Goal: Find specific page/section: Find specific page/section

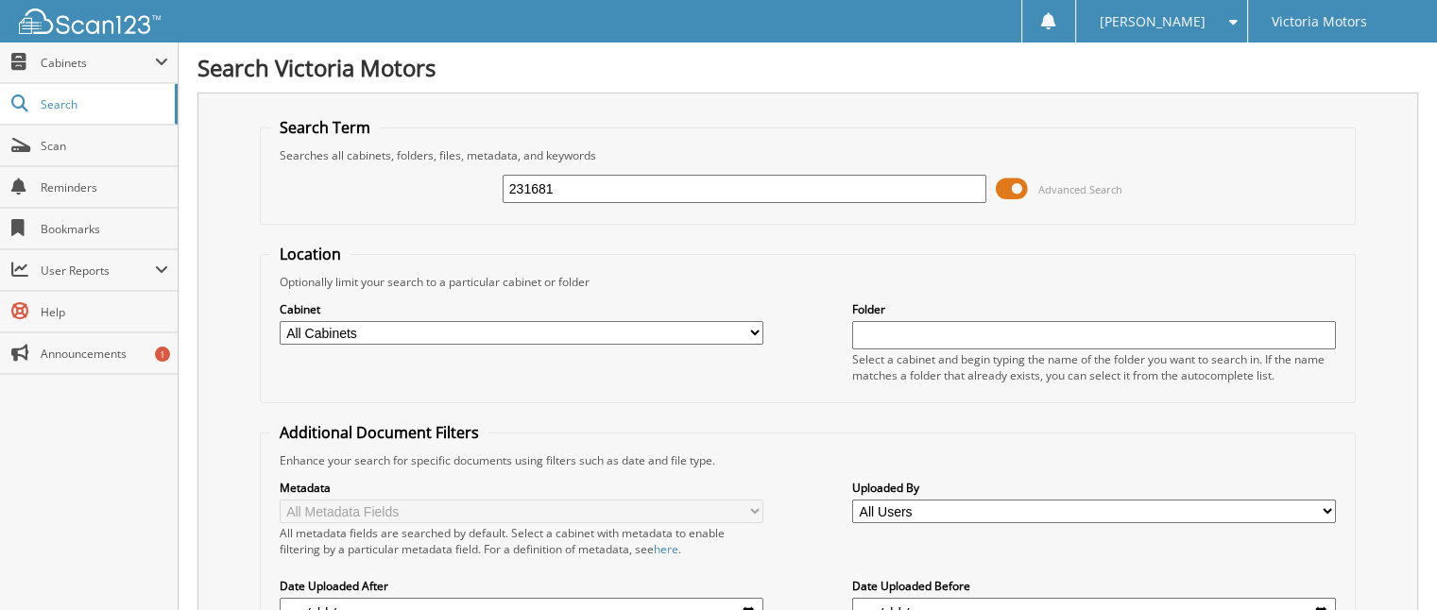
type input "231681"
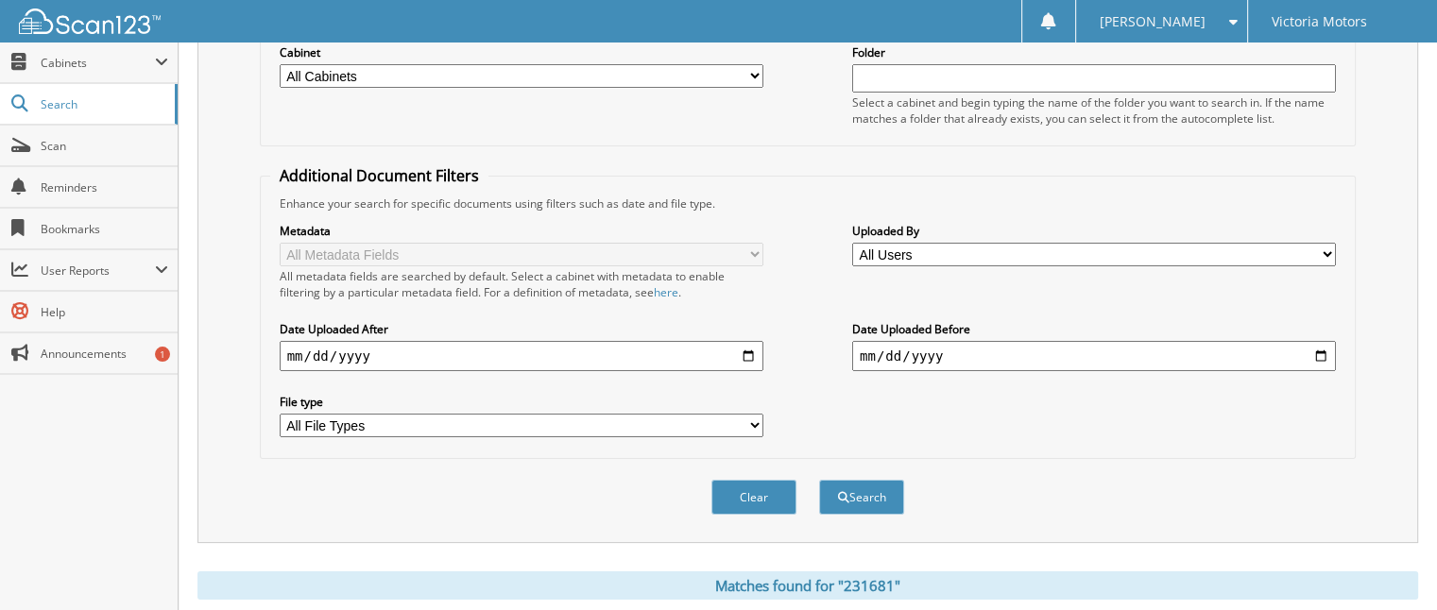
scroll to position [541, 0]
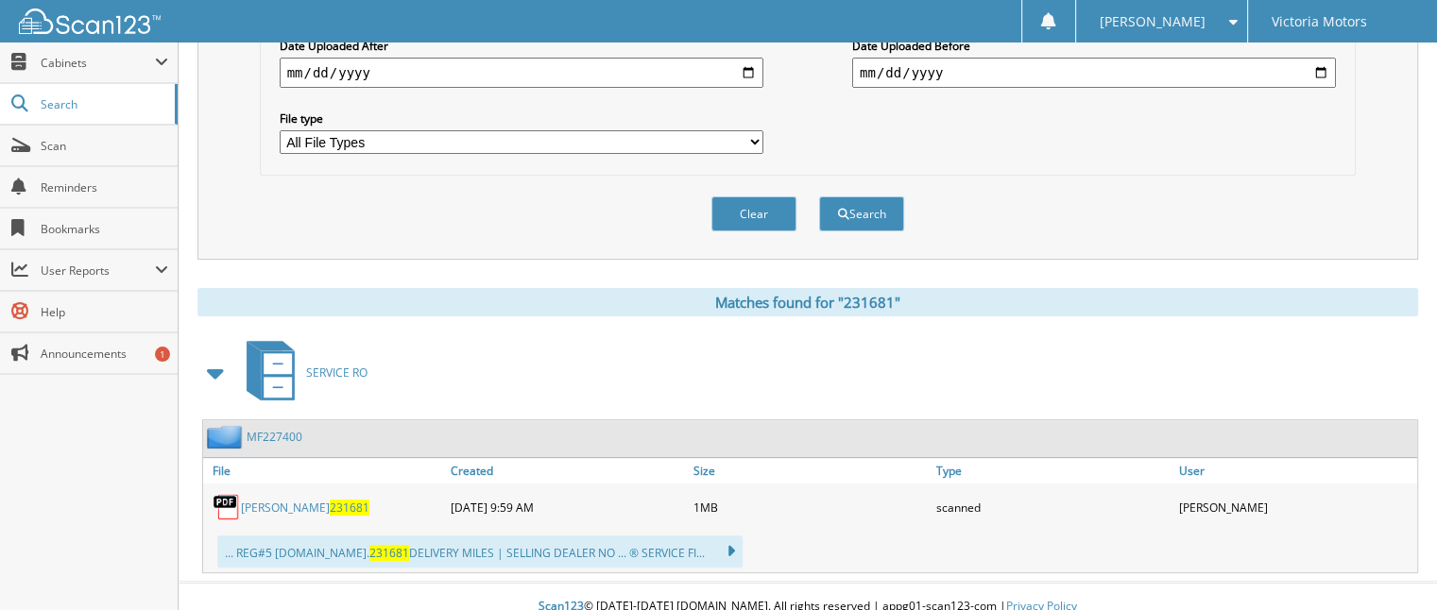
click at [330, 500] on span "231681" at bounding box center [350, 508] width 40 height 16
